Goal: Task Accomplishment & Management: Complete application form

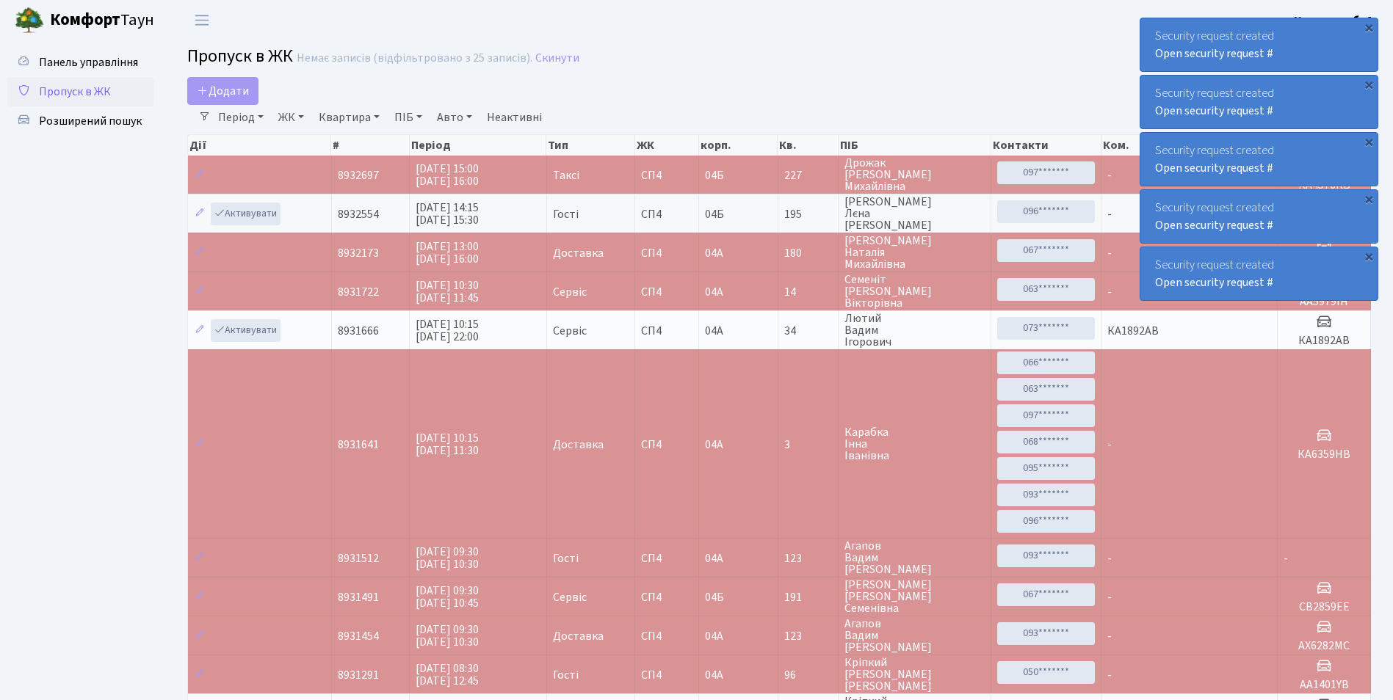
select select "25"
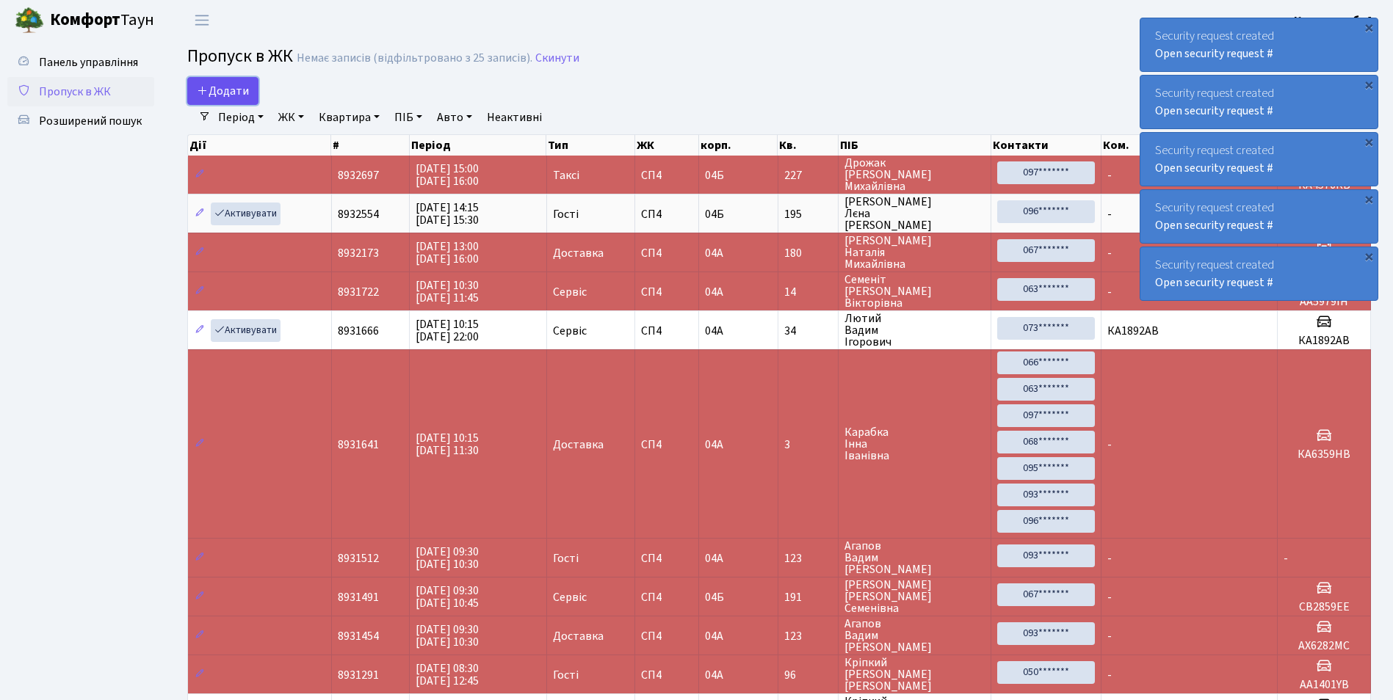
click at [212, 81] on link "Додати" at bounding box center [222, 91] width 71 height 28
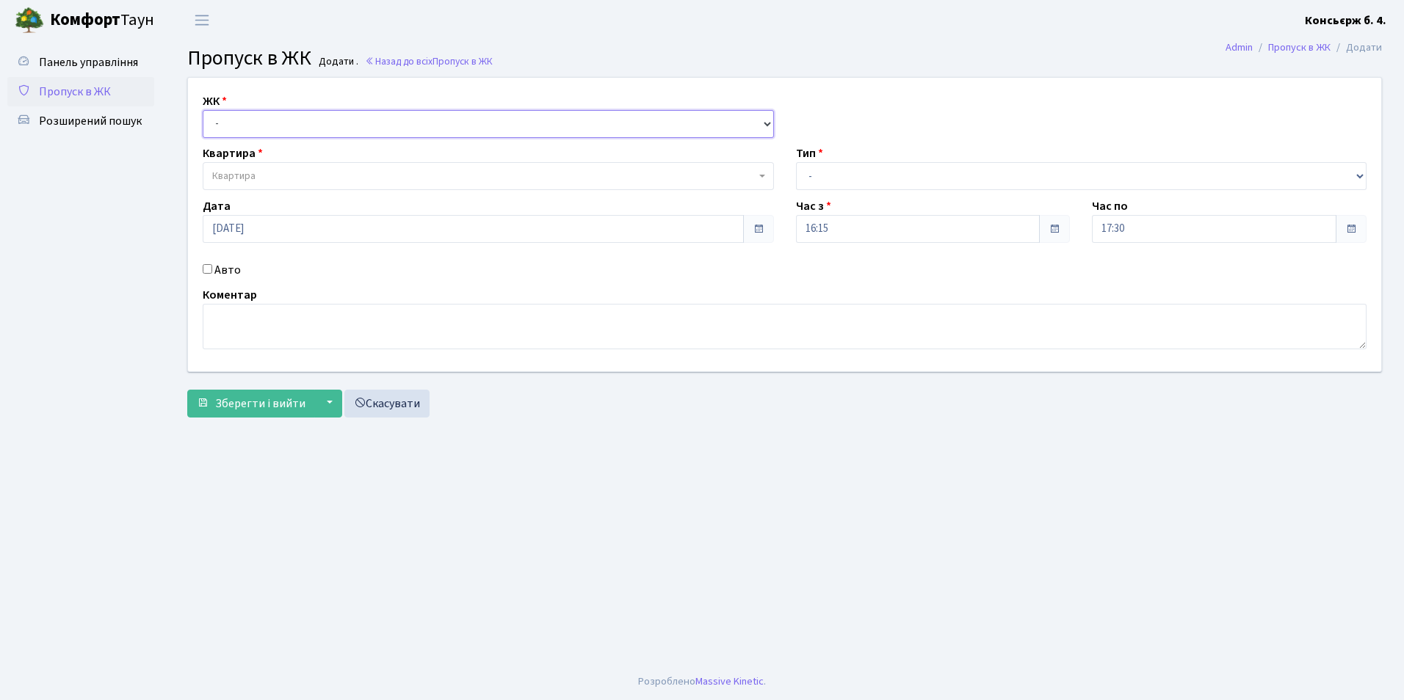
click at [240, 122] on select "- СП4, Столичне шосе, 5" at bounding box center [488, 124] width 571 height 28
select select "325"
click at [203, 110] on select "- СП4, Столичне шосе, 5" at bounding box center [488, 124] width 571 height 28
select select
click at [265, 176] on span "Квартира" at bounding box center [483, 176] width 543 height 15
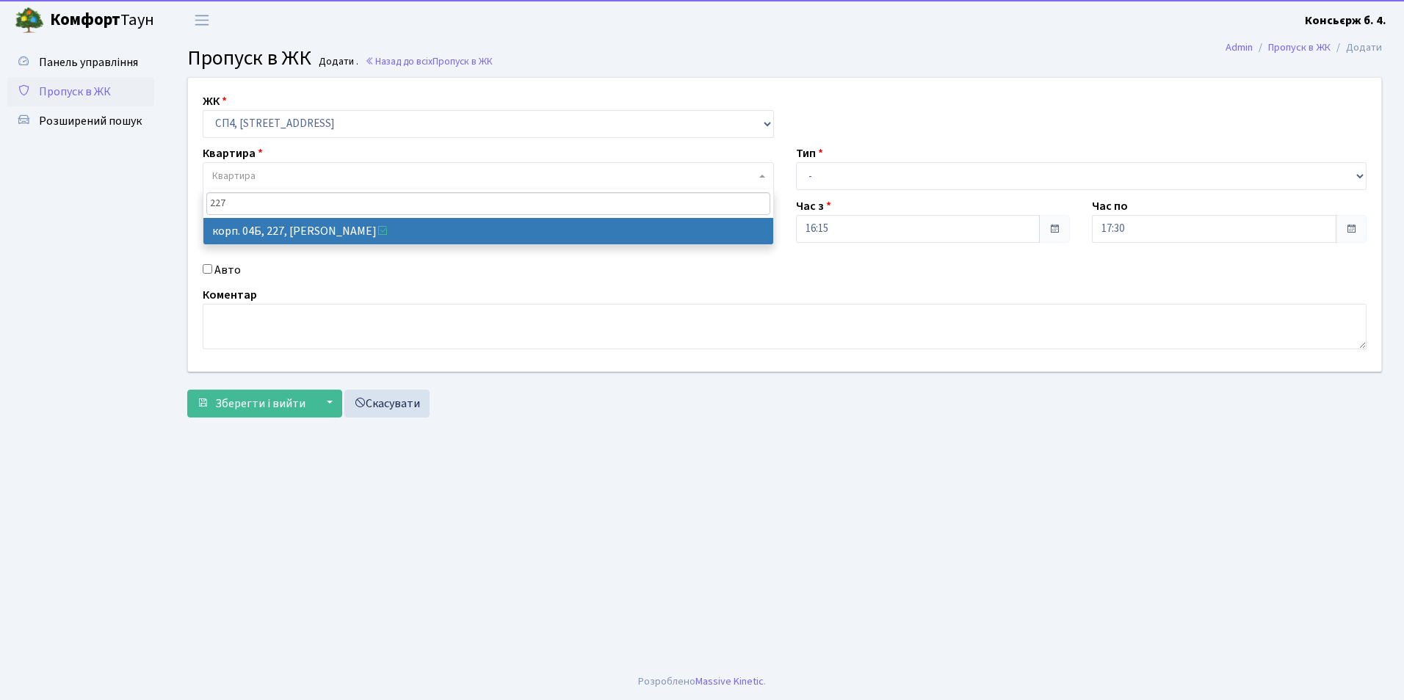
type input "227"
select select "21255"
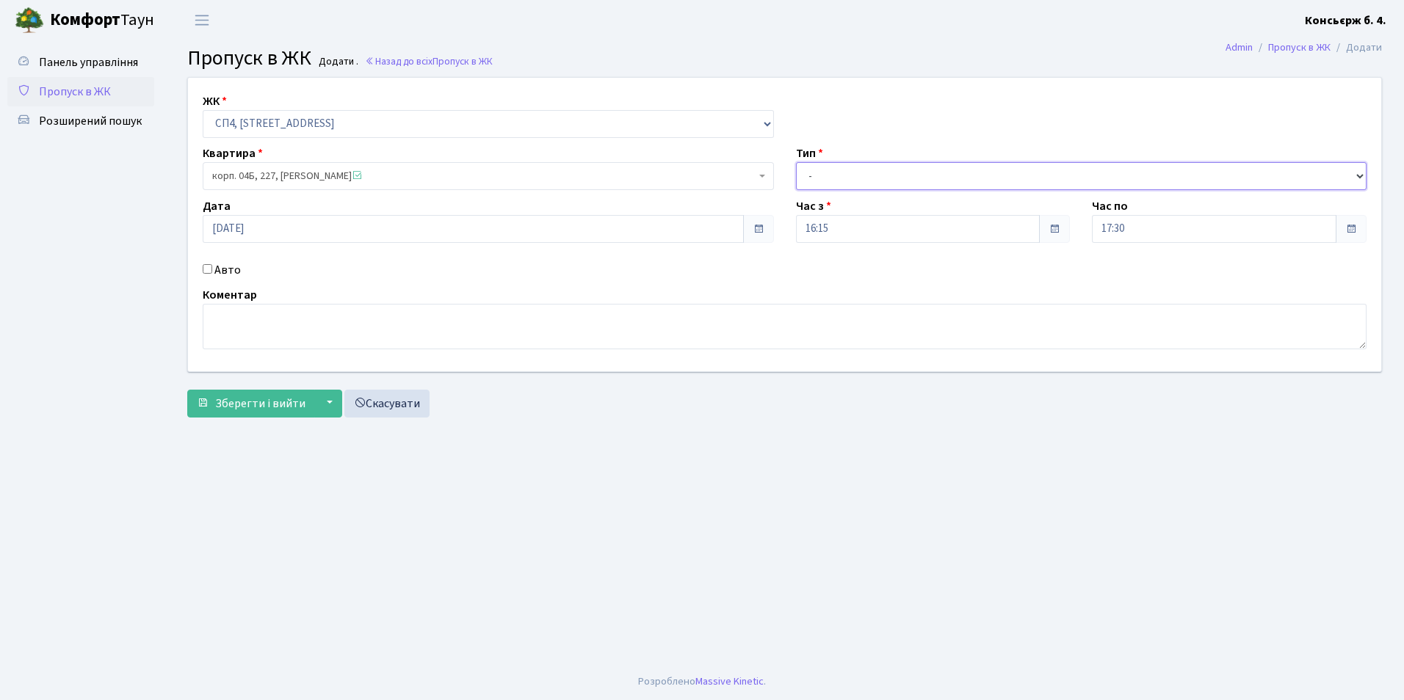
click at [830, 181] on select "- Доставка Таксі Гості Сервіс" at bounding box center [1081, 176] width 571 height 28
select select "1"
click at [796, 162] on select "- Доставка Таксі Гості Сервіс" at bounding box center [1081, 176] width 571 height 28
click at [308, 327] on textarea at bounding box center [785, 327] width 1164 height 46
type textarea "доставка BOLT"
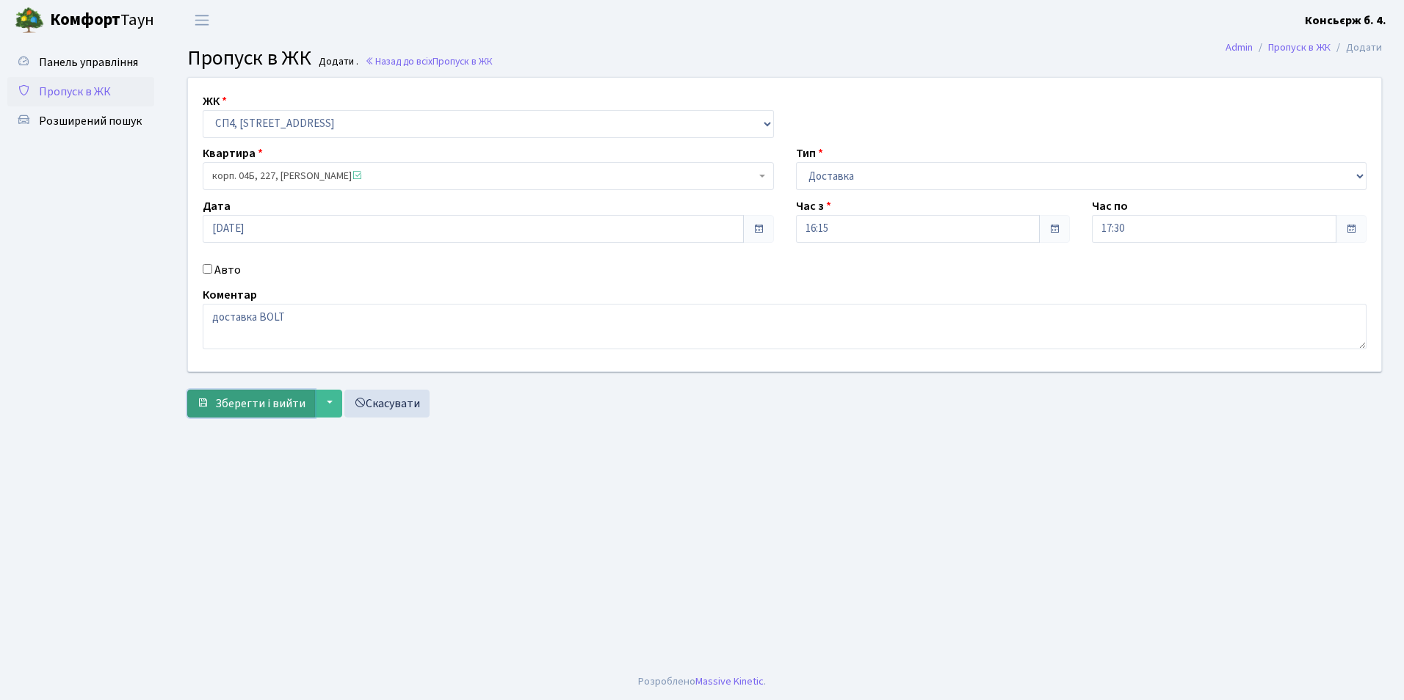
click at [218, 408] on span "Зберегти і вийти" at bounding box center [260, 404] width 90 height 16
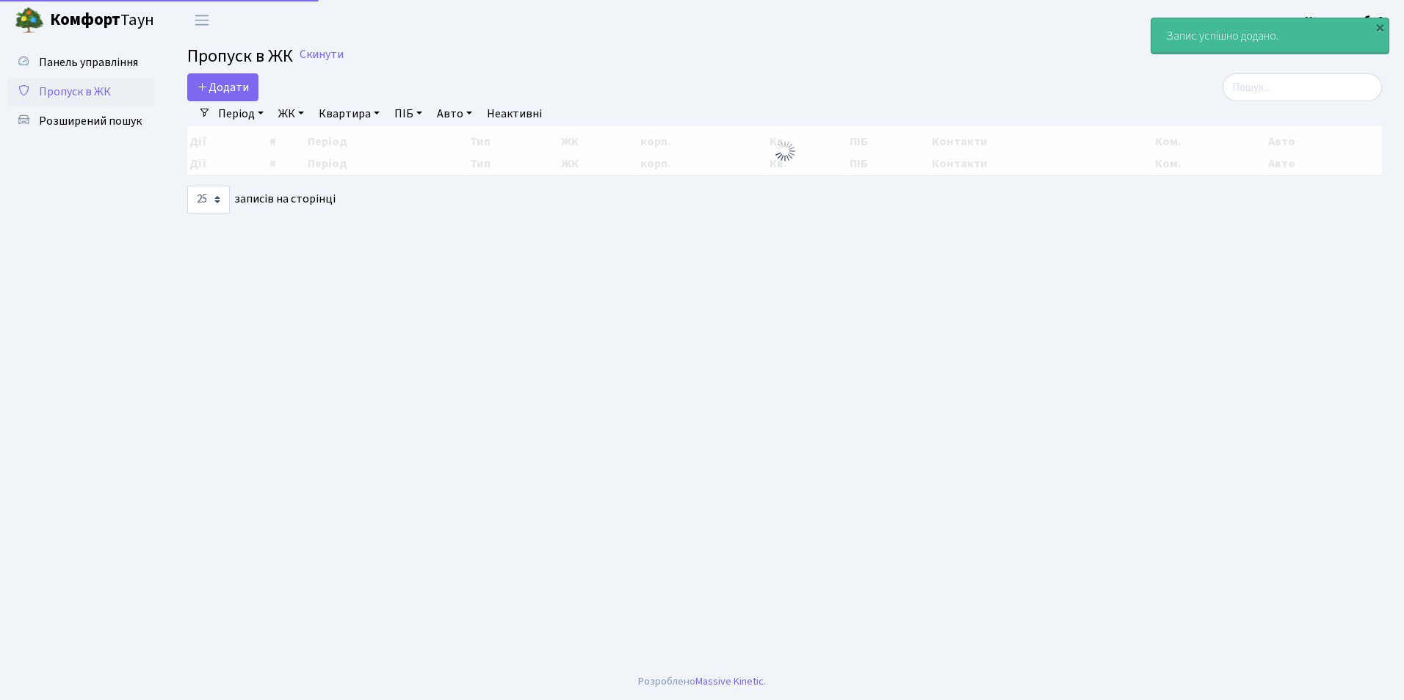
select select "25"
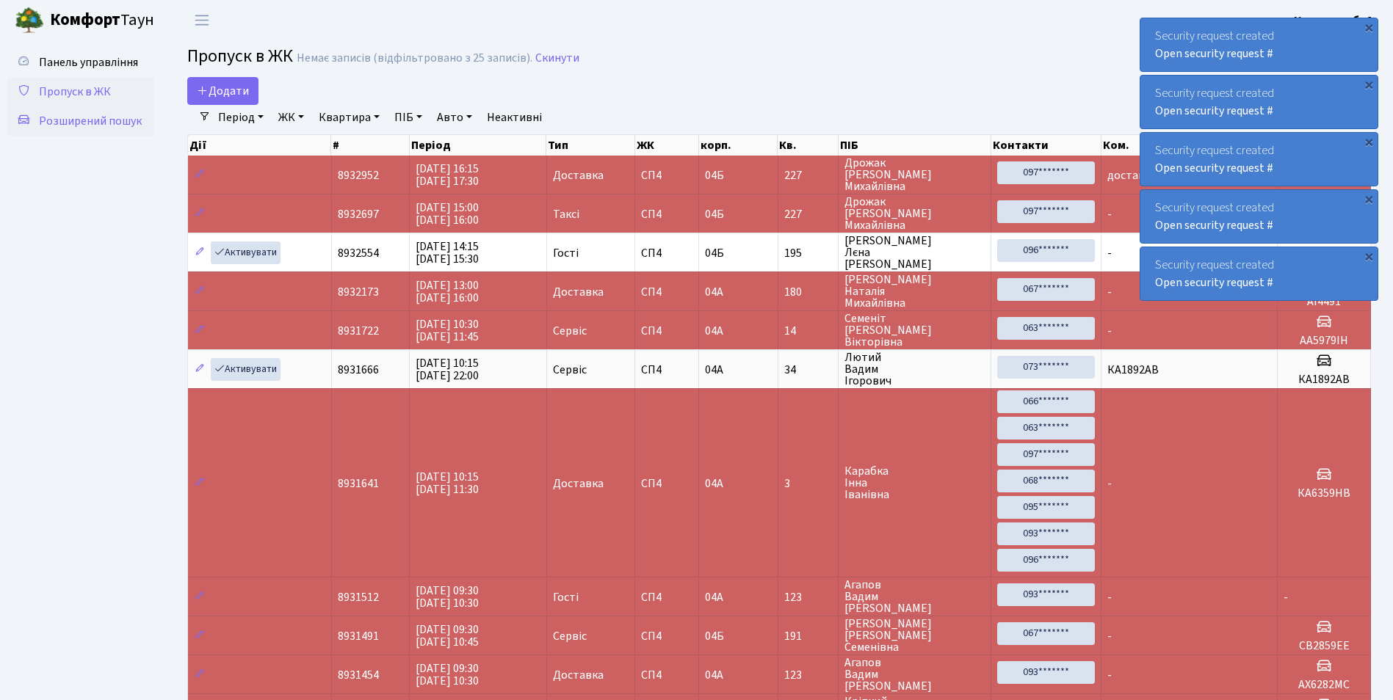
click at [74, 115] on span "Розширений пошук" at bounding box center [90, 121] width 103 height 16
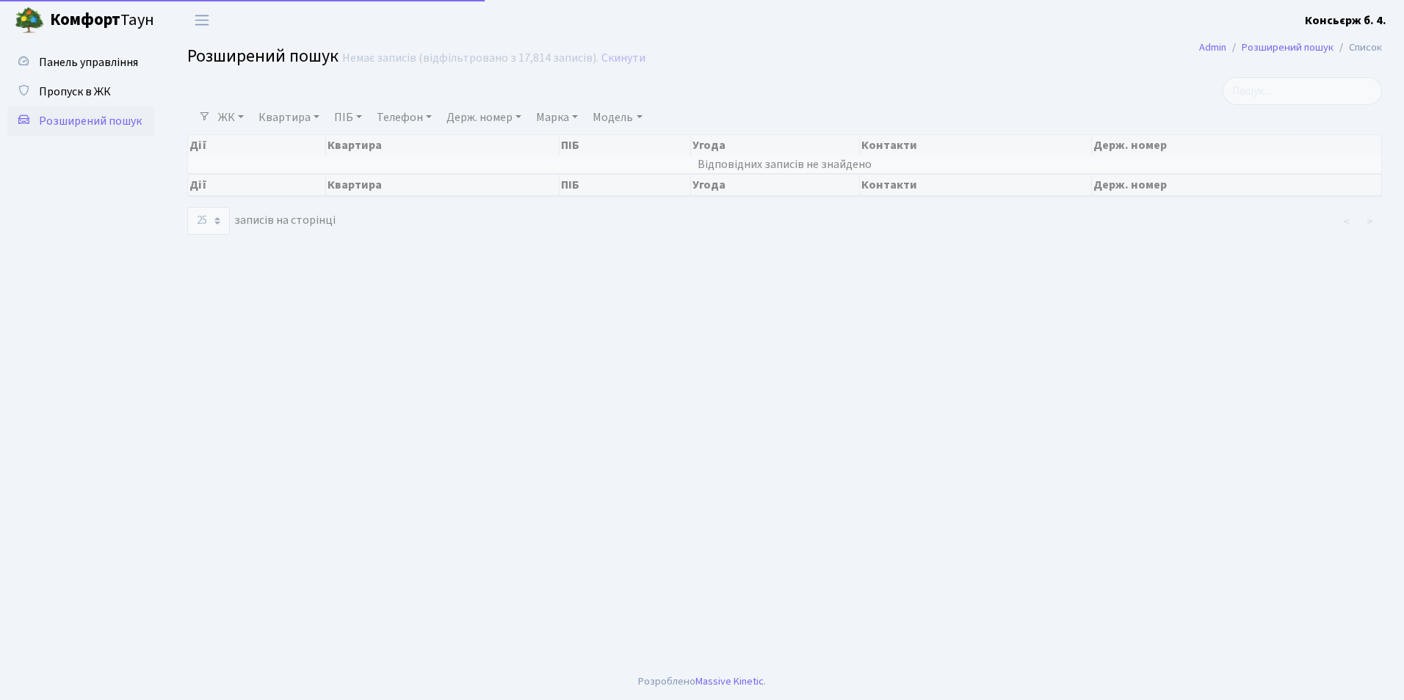
select select "25"
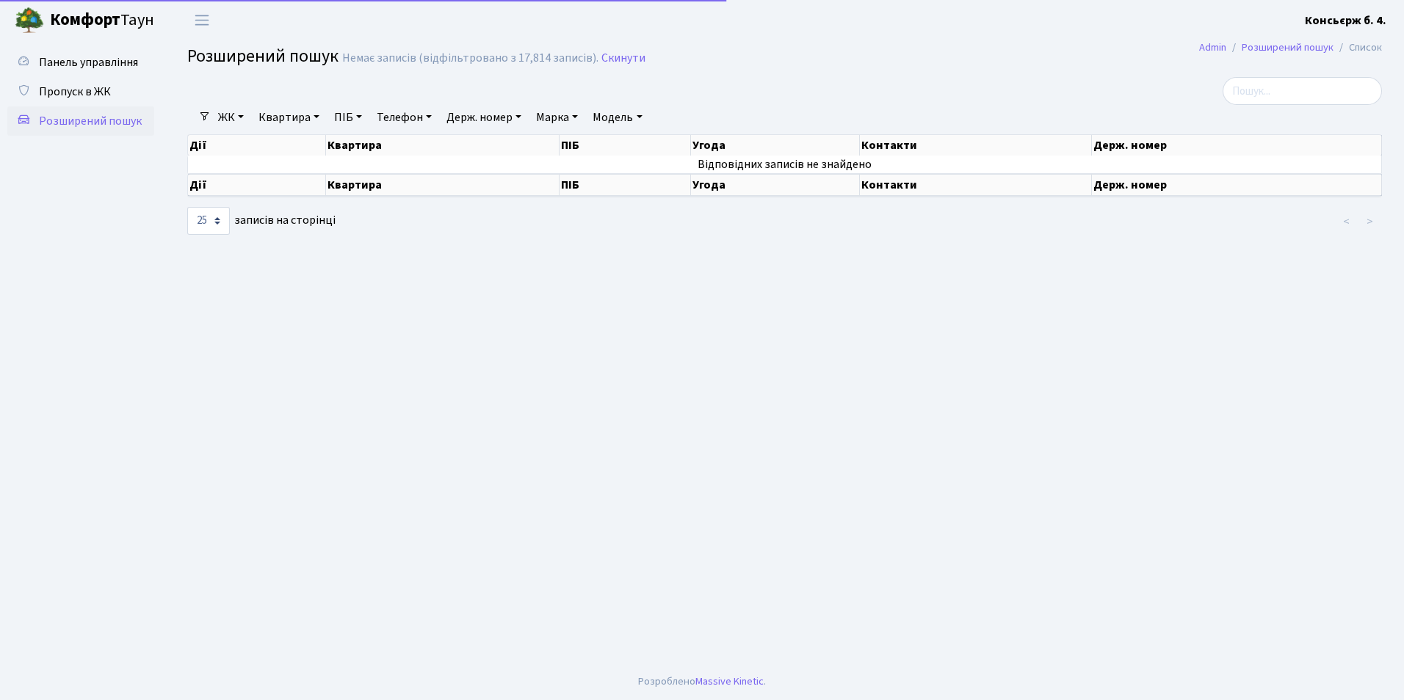
click at [488, 114] on link "Держ. номер" at bounding box center [483, 117] width 87 height 25
type input "2427"
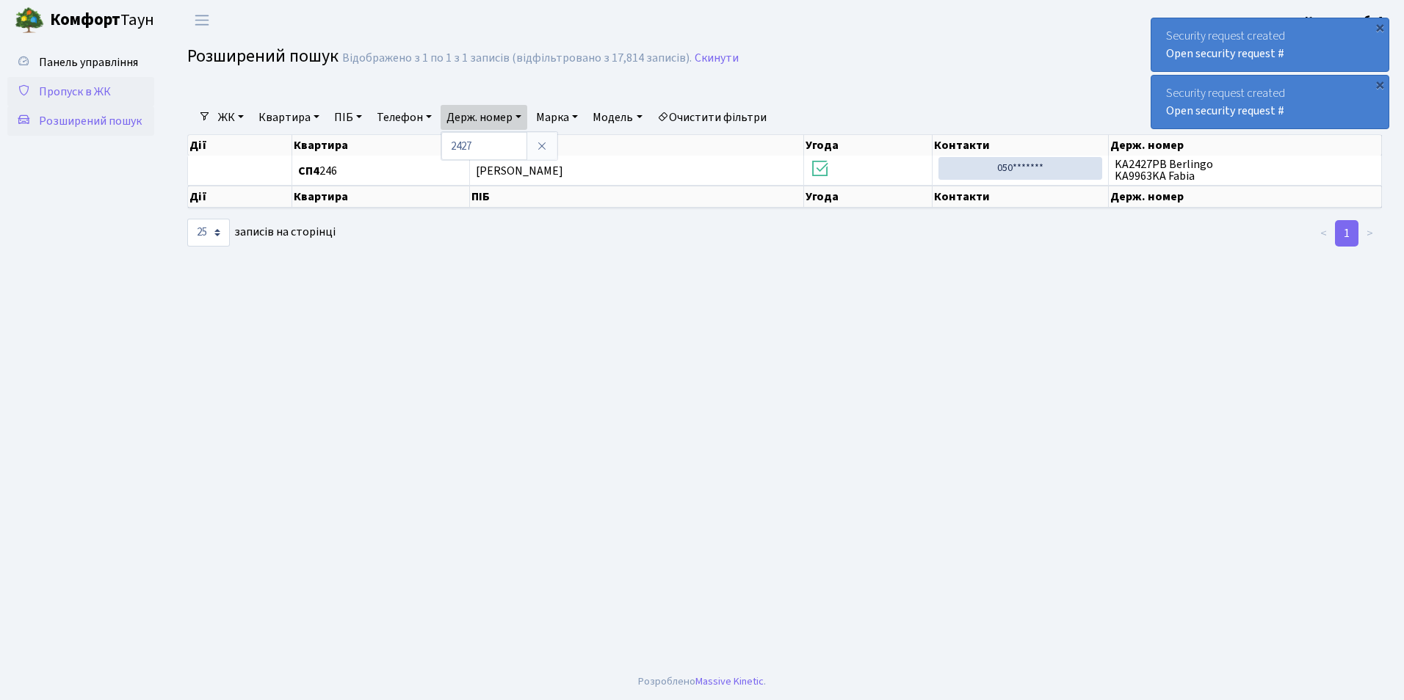
click at [111, 87] on link "Пропуск в ЖК" at bounding box center [80, 91] width 147 height 29
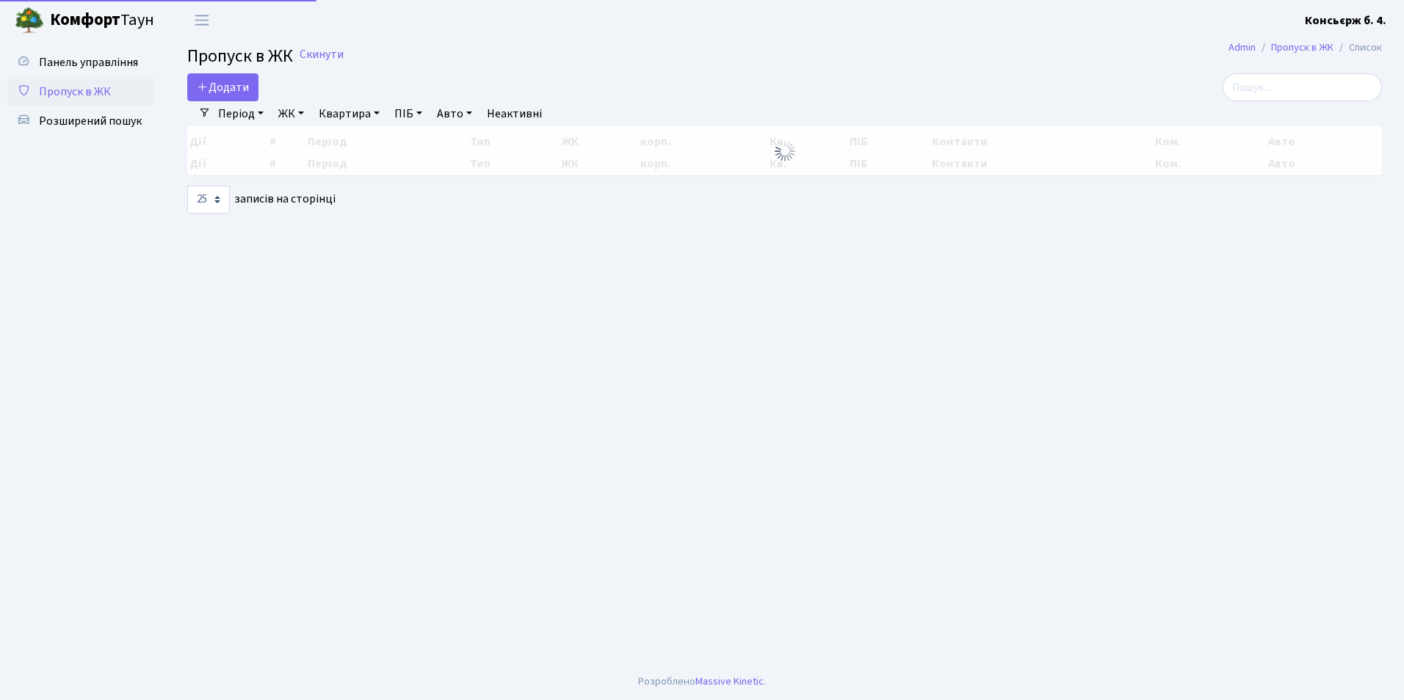
select select "25"
